Goal: Check status

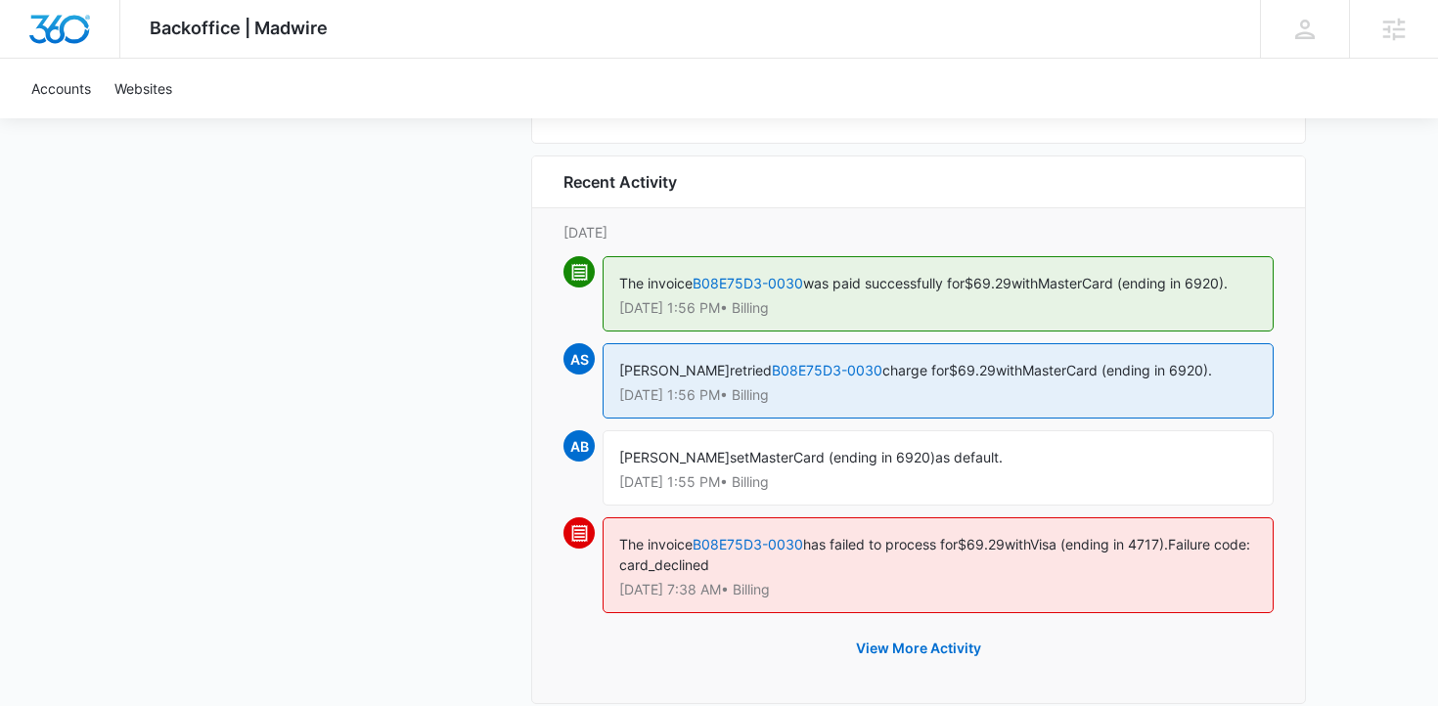
scroll to position [2311, 0]
click at [895, 651] on button "View More Activity" at bounding box center [919, 647] width 164 height 47
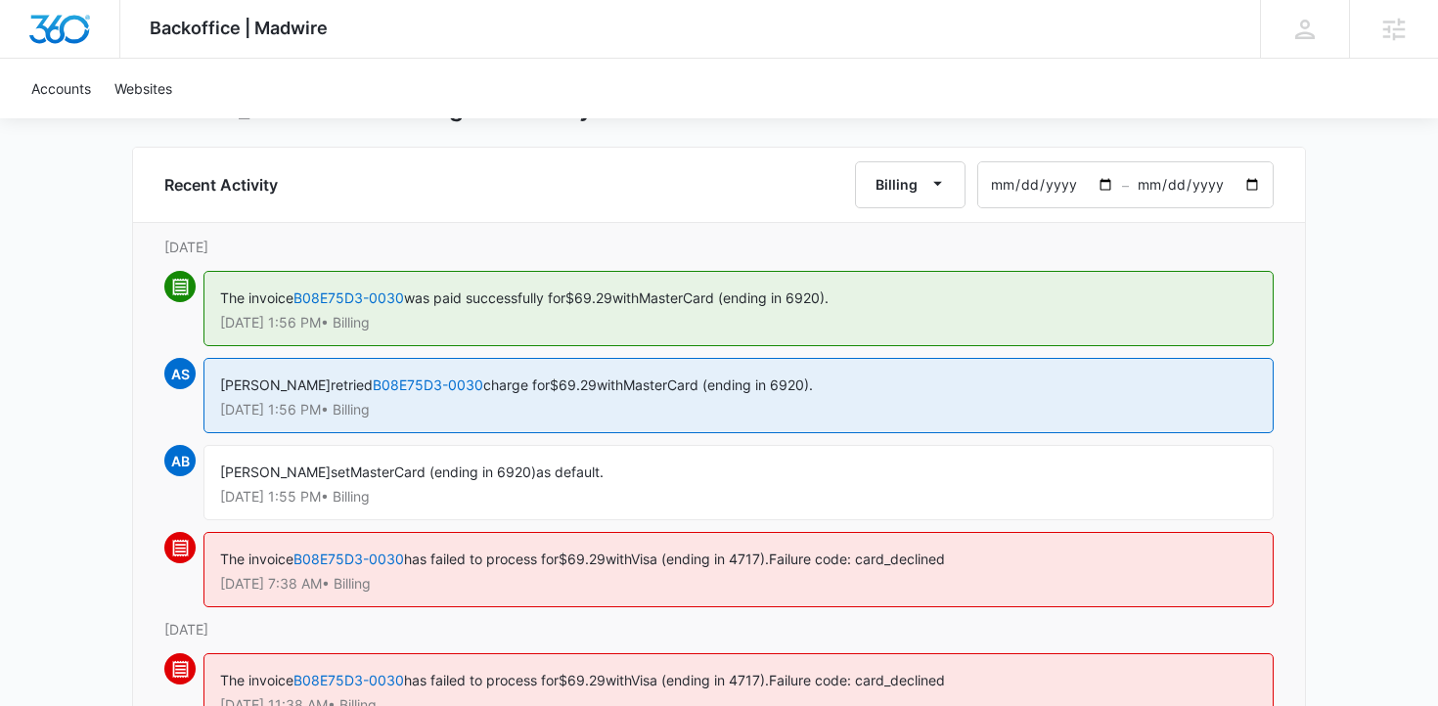
scroll to position [1, 0]
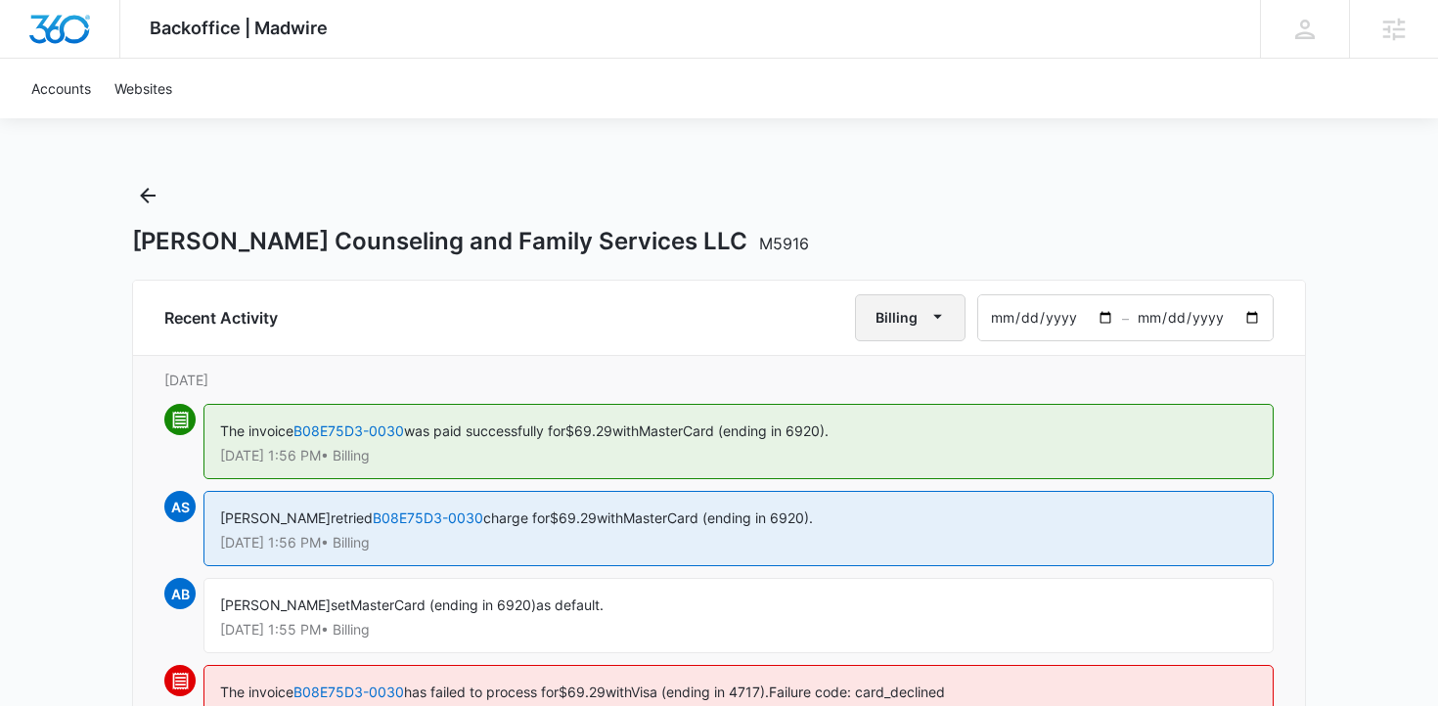
click at [941, 324] on icon "button" at bounding box center [938, 316] width 21 height 21
click at [1038, 316] on input "[DATE]" at bounding box center [1050, 317] width 144 height 45
click at [1097, 315] on input "[DATE]" at bounding box center [1050, 317] width 144 height 45
click at [1107, 315] on input "[DATE]" at bounding box center [1050, 317] width 144 height 45
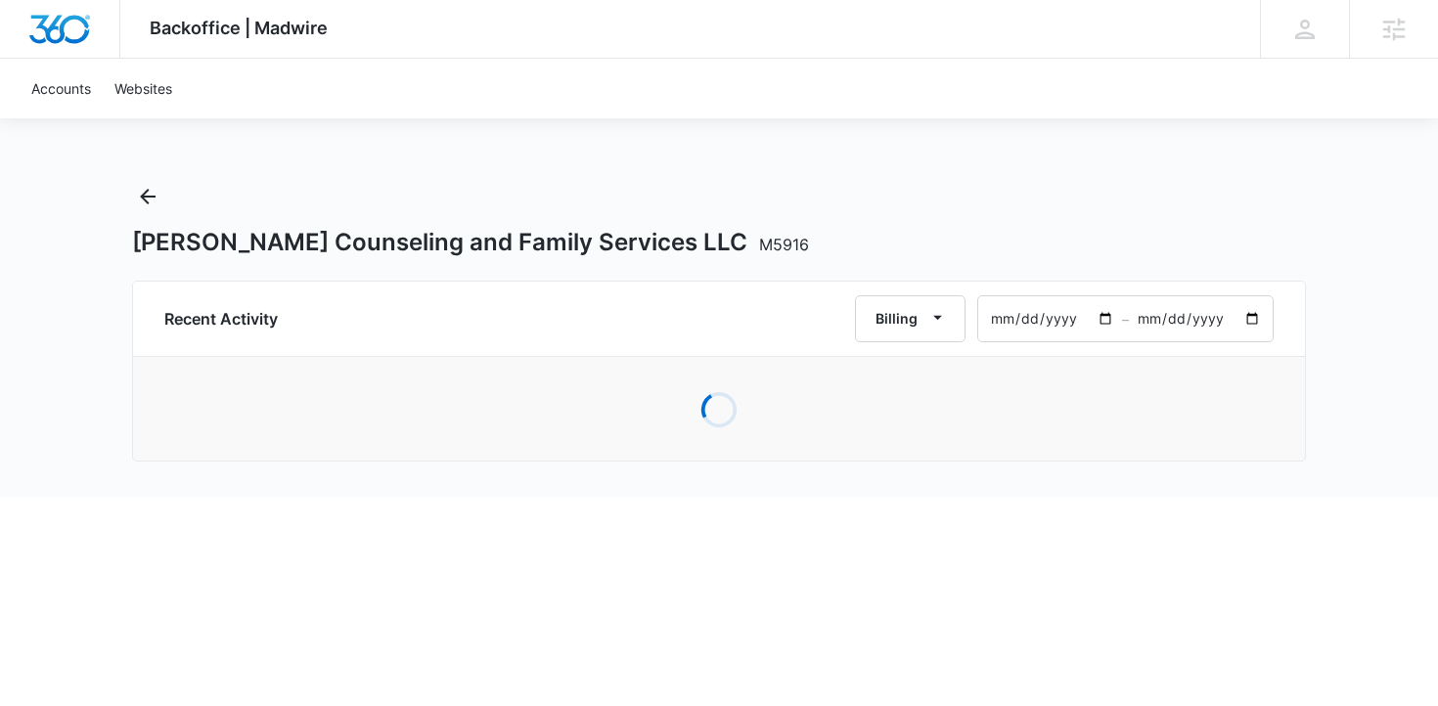
scroll to position [0, 0]
type input "[DATE]"
click at [780, 390] on div "Loading" at bounding box center [719, 400] width 1110 height 59
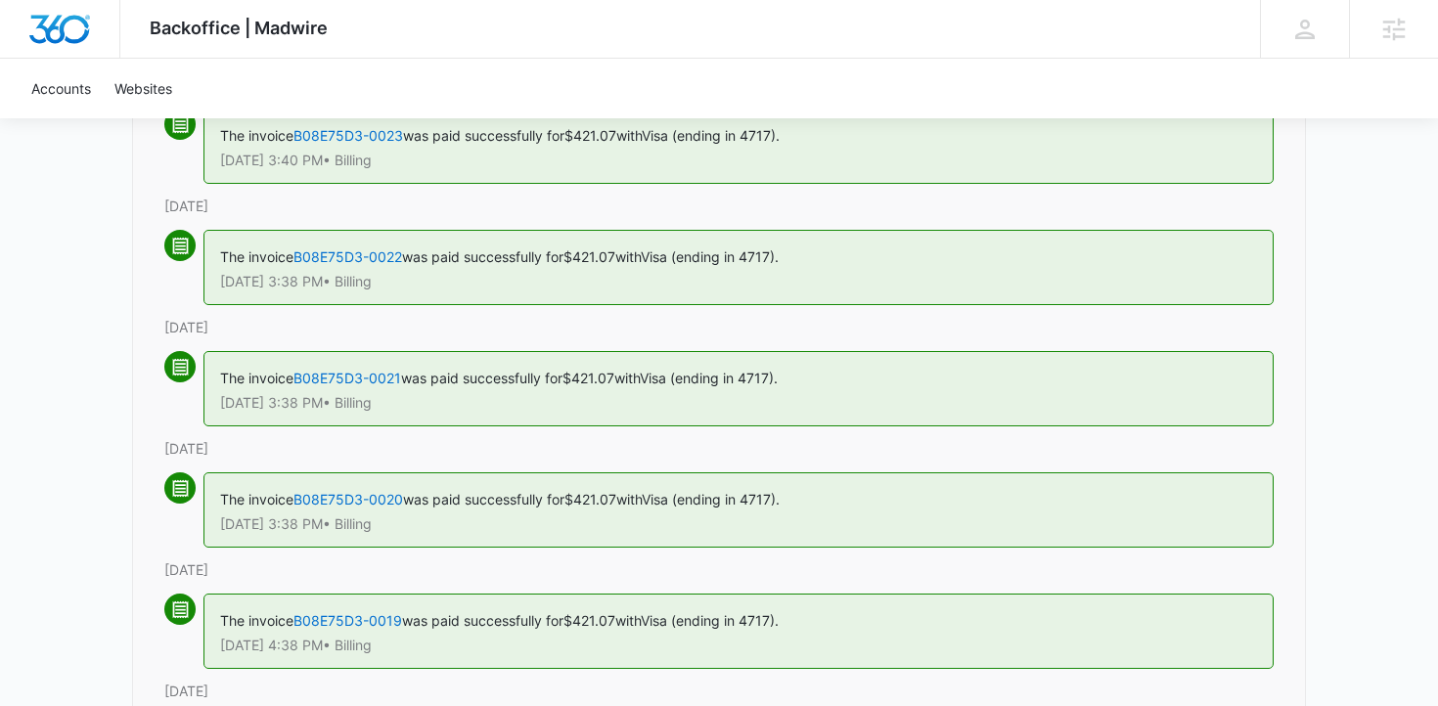
scroll to position [2311, 0]
